Goal: Find specific page/section: Find specific page/section

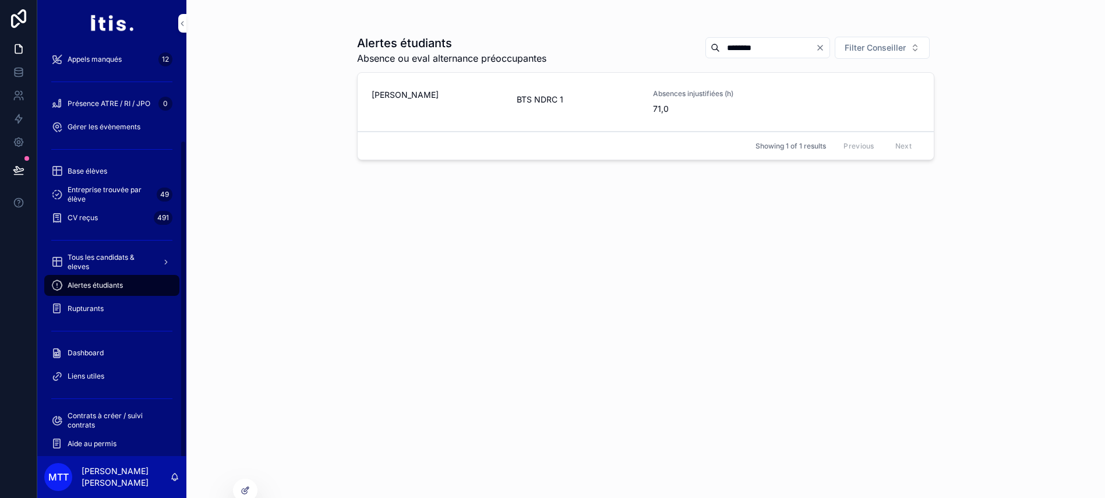
scroll to position [41, 0]
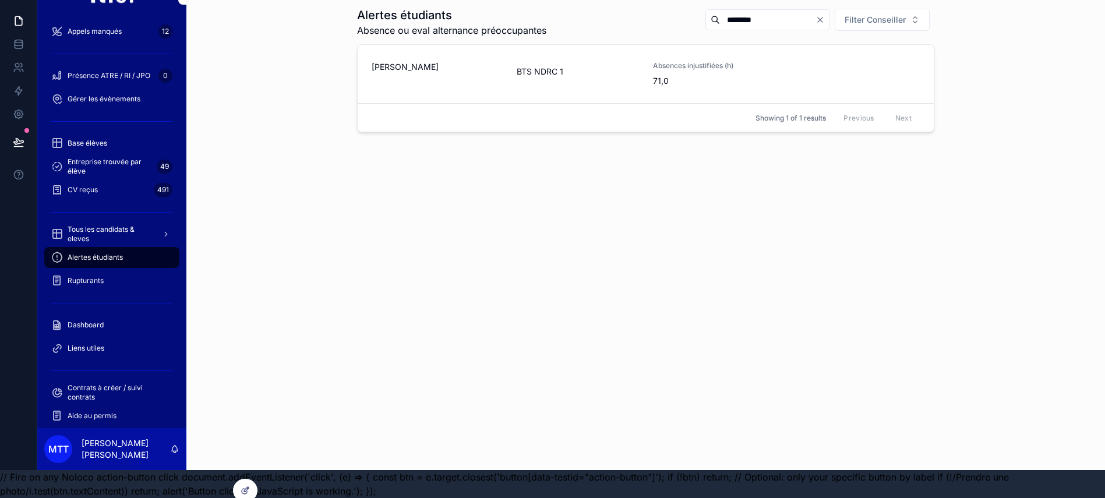
click at [75, 276] on span "Rupturants" at bounding box center [86, 280] width 36 height 9
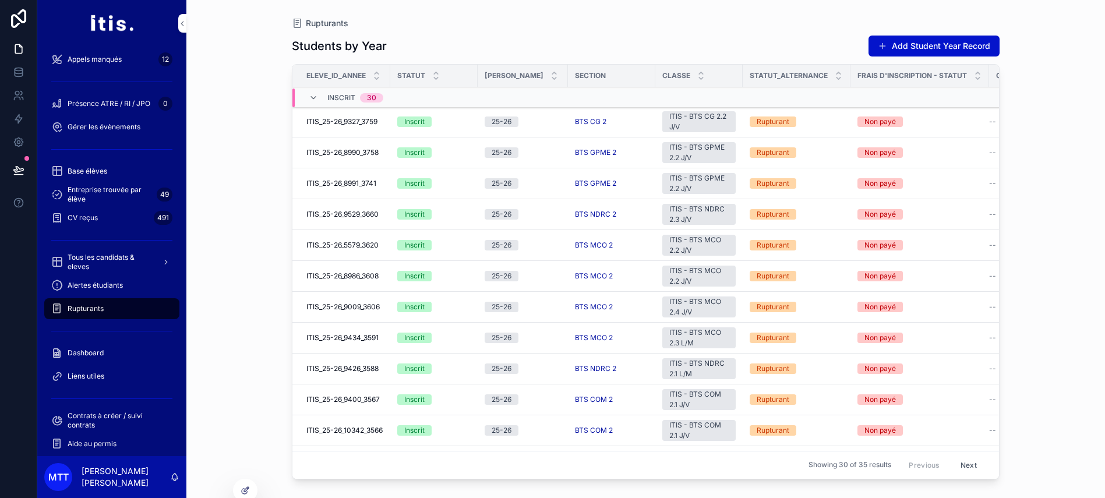
click at [340, 116] on td "ITIS_25-26_9327_3759 ITIS_25-26_9327_3759" at bounding box center [342, 122] width 98 height 31
click at [339, 118] on span "ITIS_25-26_9327_3759" at bounding box center [342, 121] width 71 height 9
click at [244, 482] on div at bounding box center [245, 491] width 23 height 22
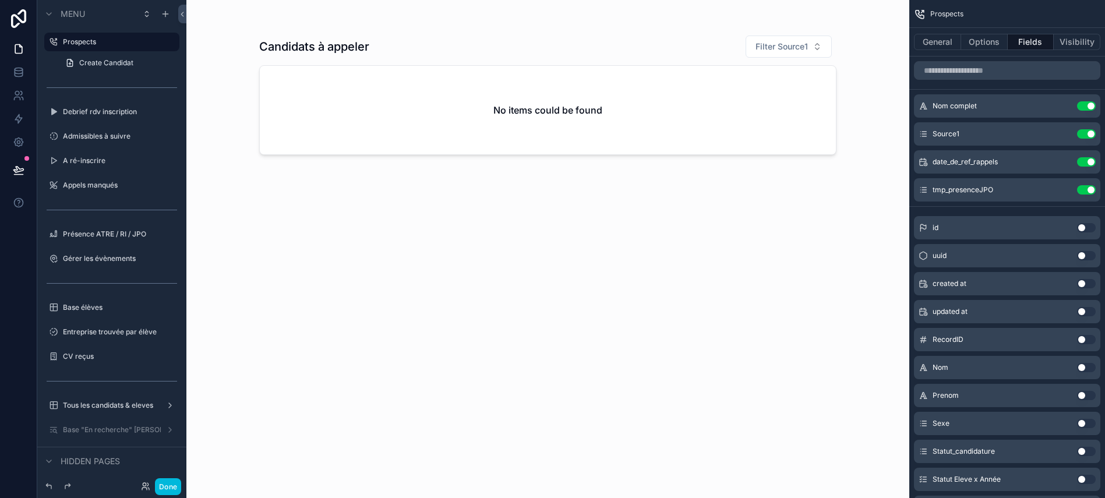
click at [178, 485] on button "Done" at bounding box center [168, 486] width 26 height 17
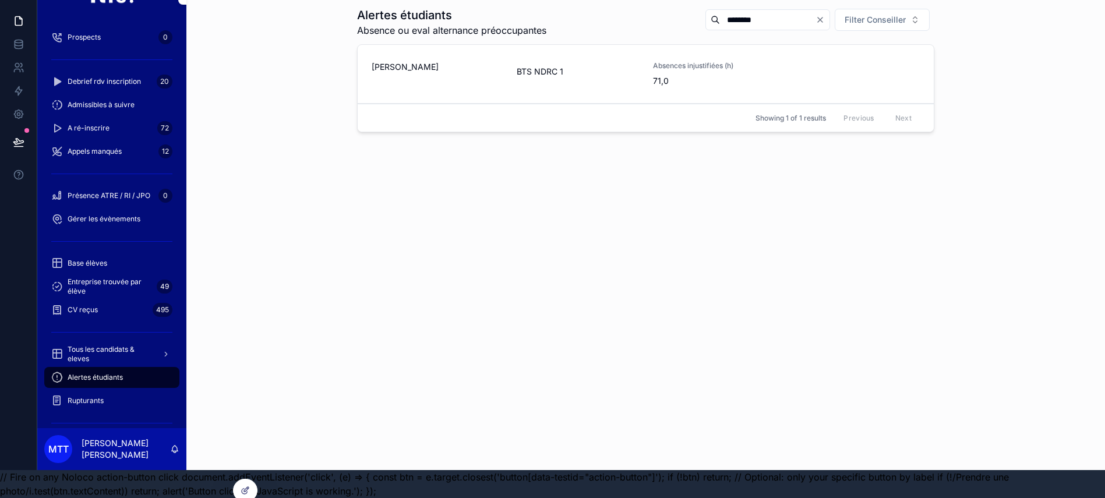
click at [84, 396] on span "Rupturants" at bounding box center [86, 400] width 36 height 9
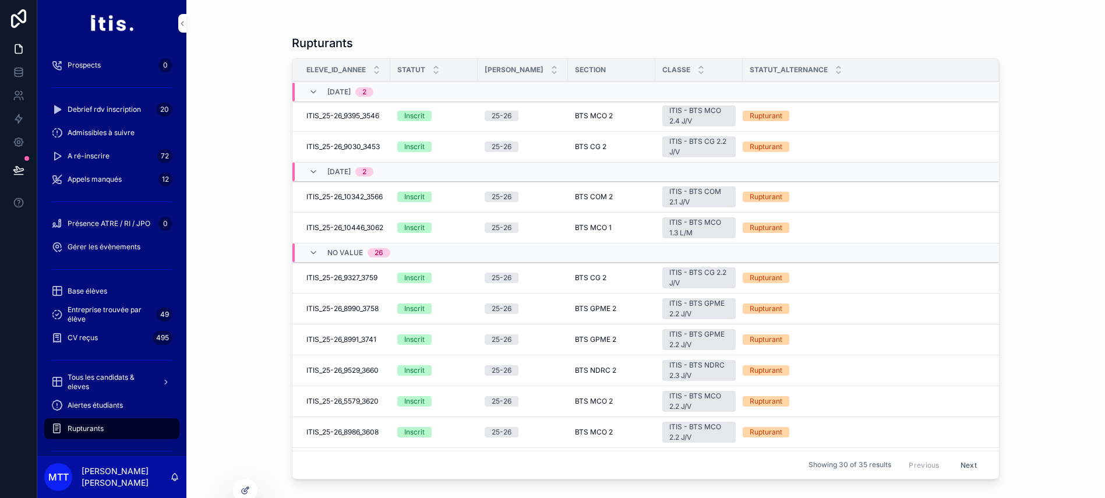
click at [245, 484] on div at bounding box center [245, 491] width 23 height 22
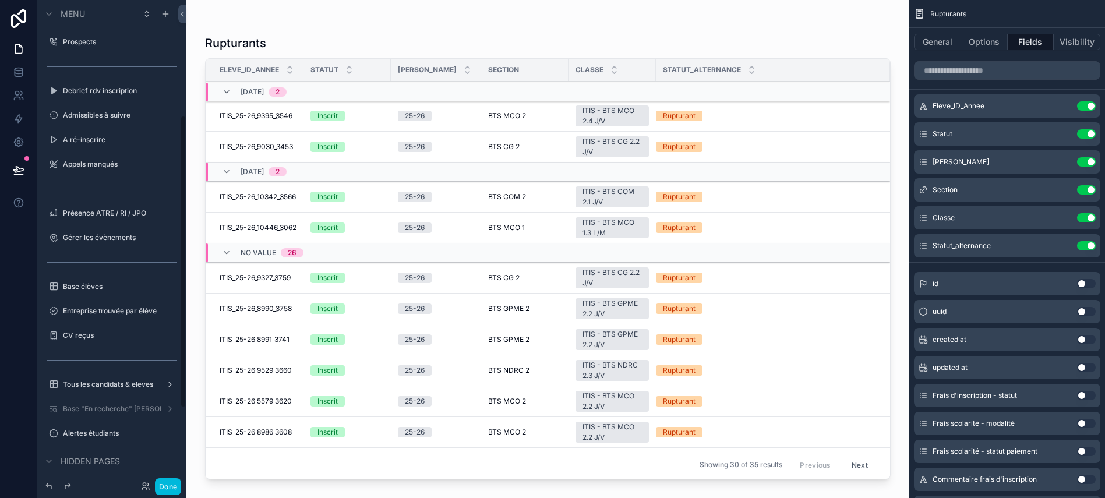
scroll to position [196, 0]
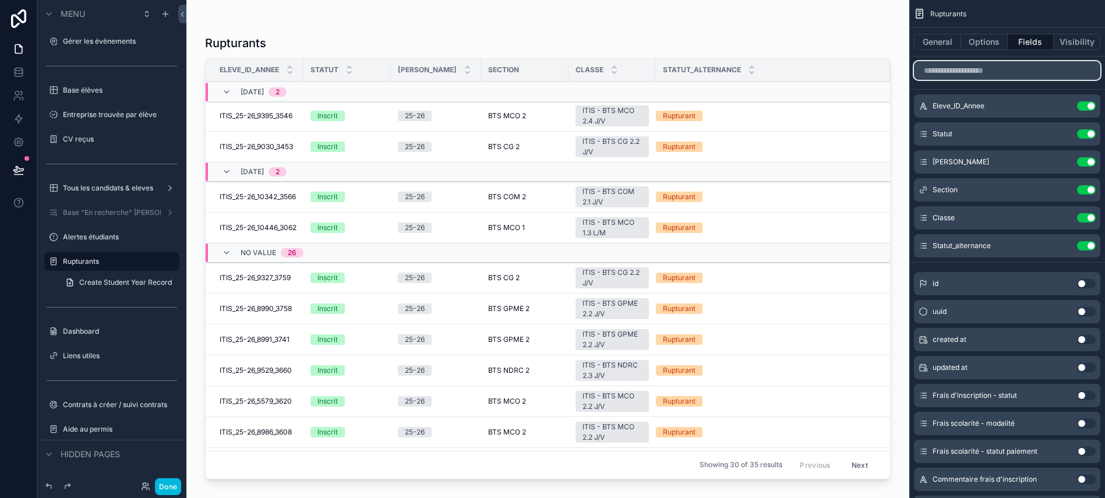
click at [1003, 76] on input "scrollable content" at bounding box center [1007, 70] width 186 height 19
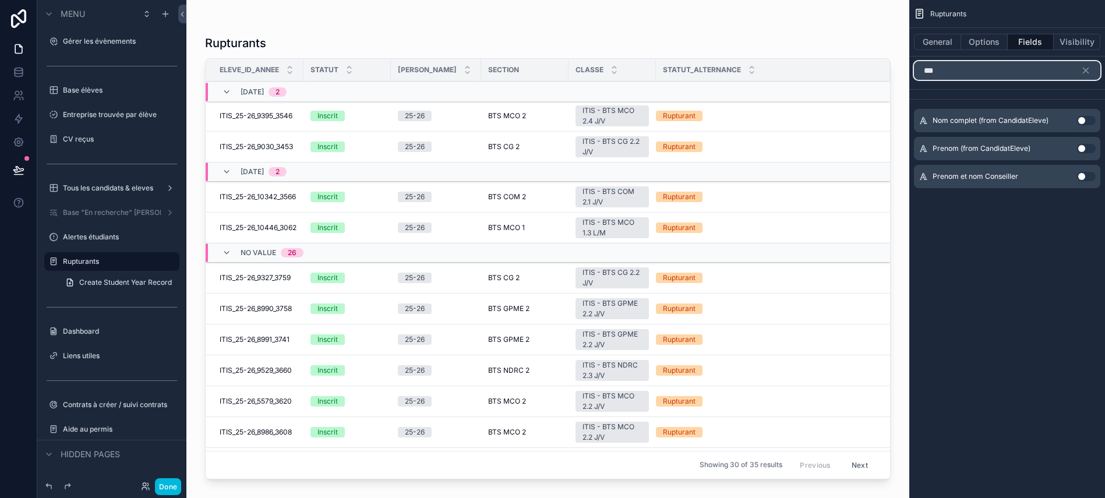
type input "***"
click at [1092, 120] on button "Use setting" at bounding box center [1086, 120] width 19 height 9
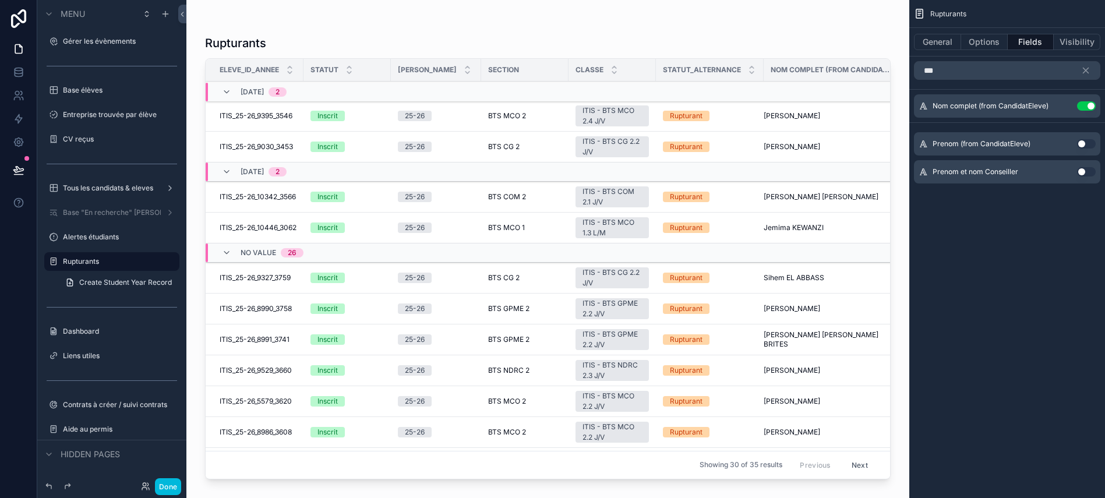
scroll to position [41, 0]
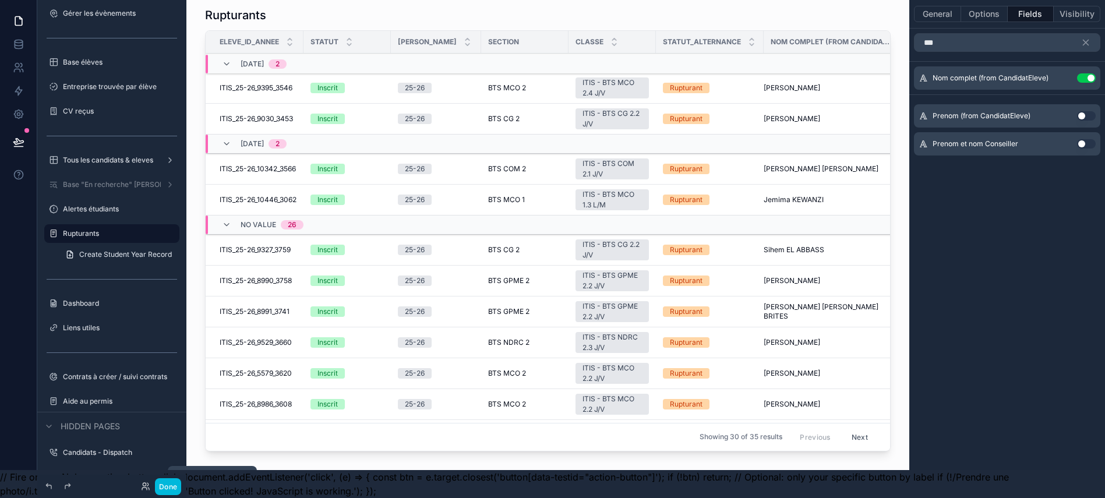
click at [174, 488] on button "Done" at bounding box center [168, 486] width 26 height 17
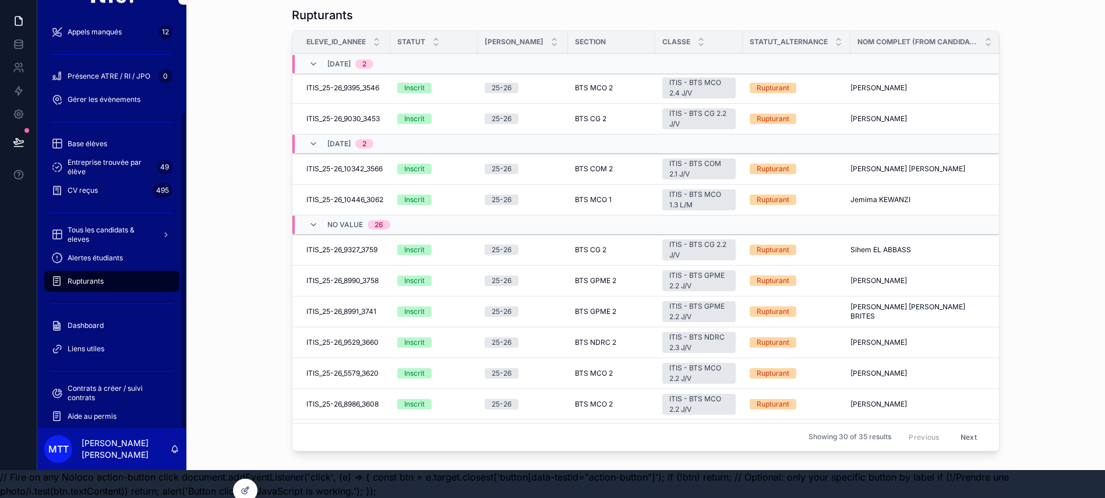
scroll to position [118, 0]
click at [110, 318] on div "Dashboard" at bounding box center [111, 327] width 121 height 19
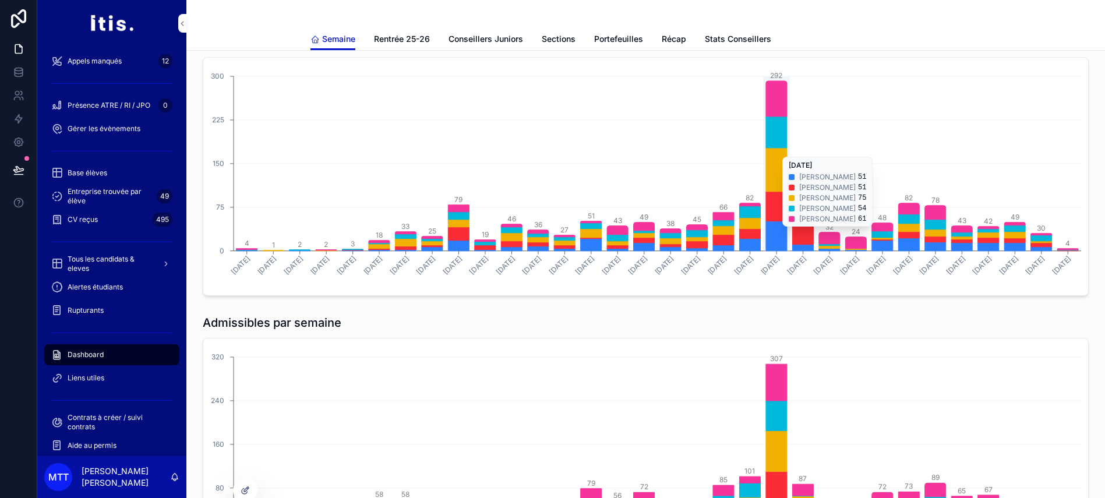
scroll to position [746, 0]
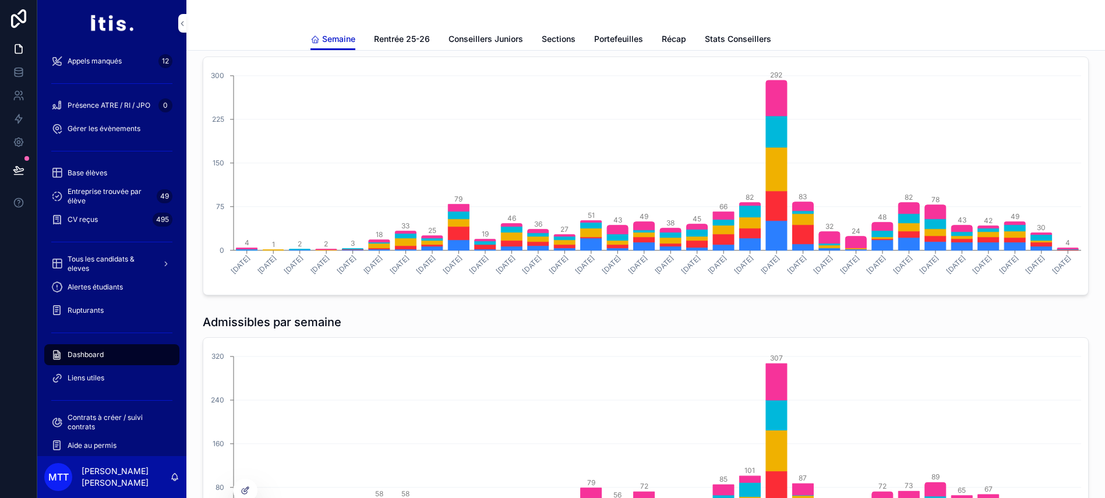
click at [423, 44] on span "Rentrée 25-26" at bounding box center [402, 39] width 56 height 12
